Goal: Transaction & Acquisition: Purchase product/service

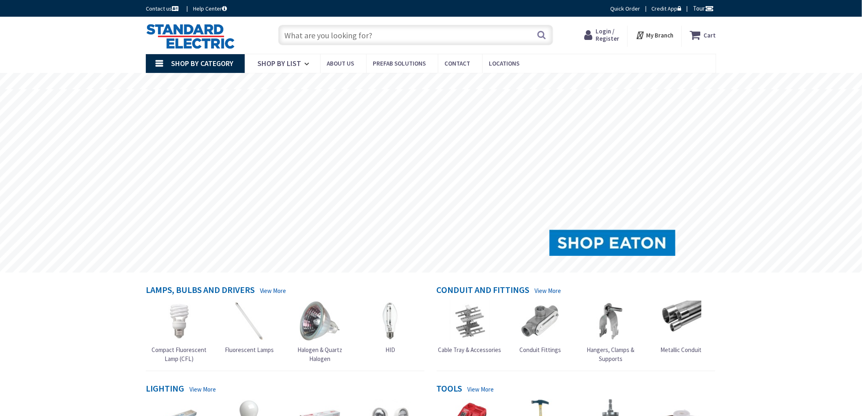
click at [89, 255] on rs-slide at bounding box center [431, 180] width 862 height 183
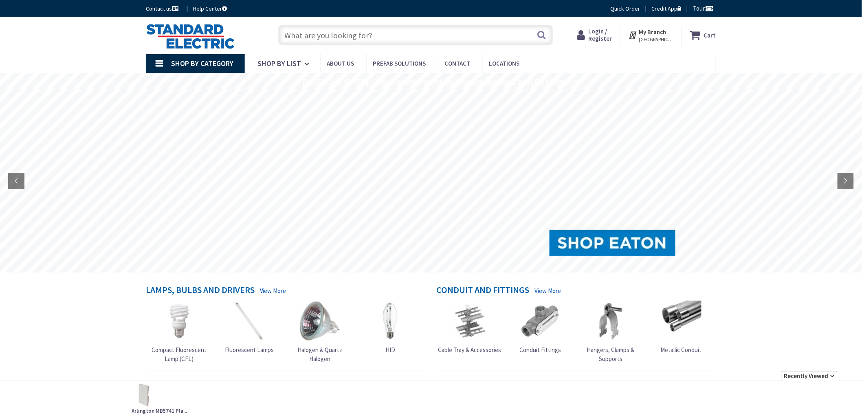
click at [390, 41] on input "text" at bounding box center [415, 35] width 275 height 20
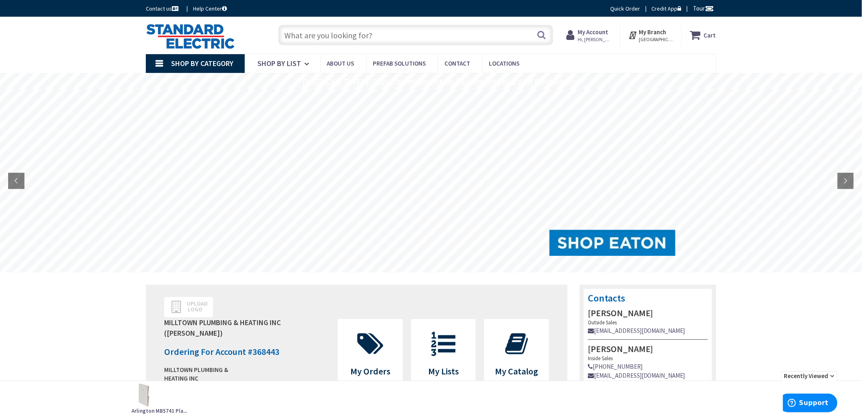
paste input "ducktstrip"
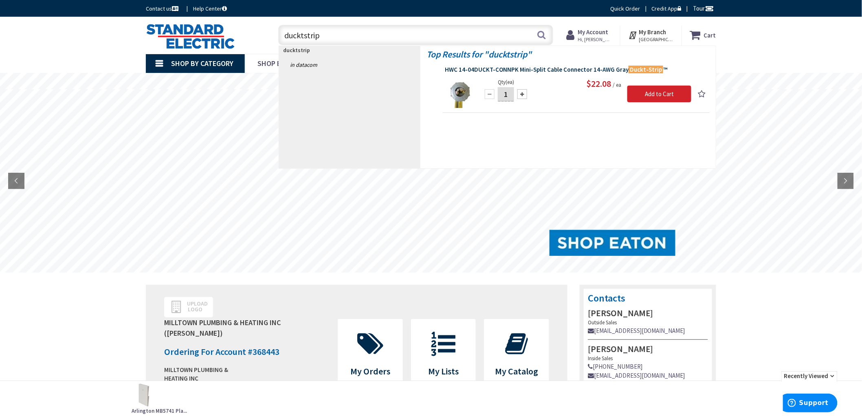
type input "ducktstrip"
click at [532, 70] on span "HWC 14-04DUCKT-CONNPK Mini-Split Cable Connector 14-AWG Gray Duckt-Strip ™" at bounding box center [576, 70] width 263 height 8
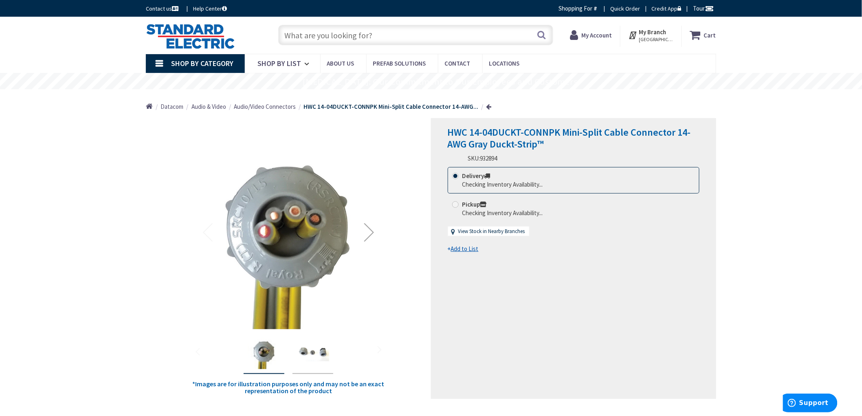
click at [344, 34] on input "text" at bounding box center [415, 35] width 275 height 20
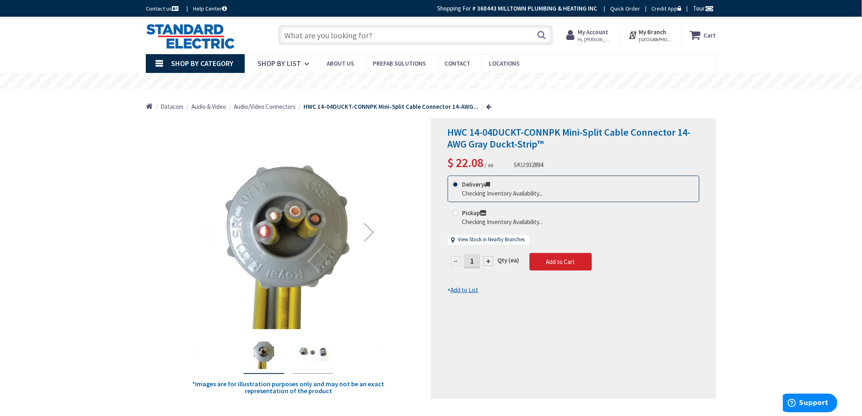
paste input "ducktstrip"
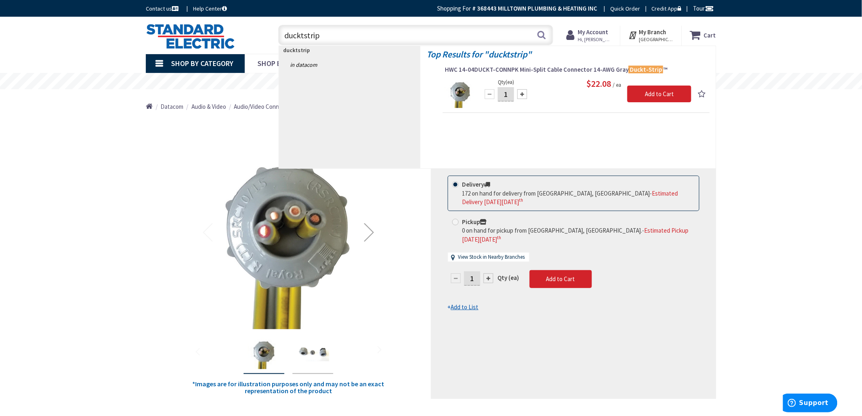
click at [343, 35] on input "ducktstrip" at bounding box center [415, 35] width 275 height 20
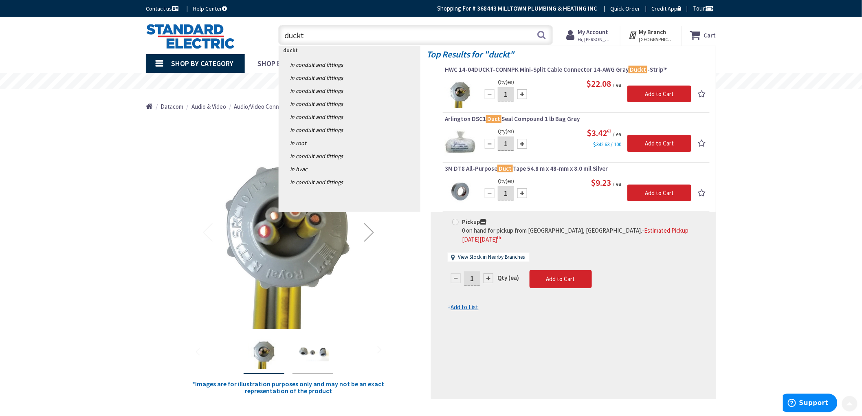
type input "duckt"
drag, startPoint x: 134, startPoint y: 167, endPoint x: 137, endPoint y: 161, distance: 7.5
click at [134, 167] on main "Back *Images are for illustration purposes only and may not be an exact represe…" at bounding box center [431, 365] width 611 height 494
